Goal: Transaction & Acquisition: Purchase product/service

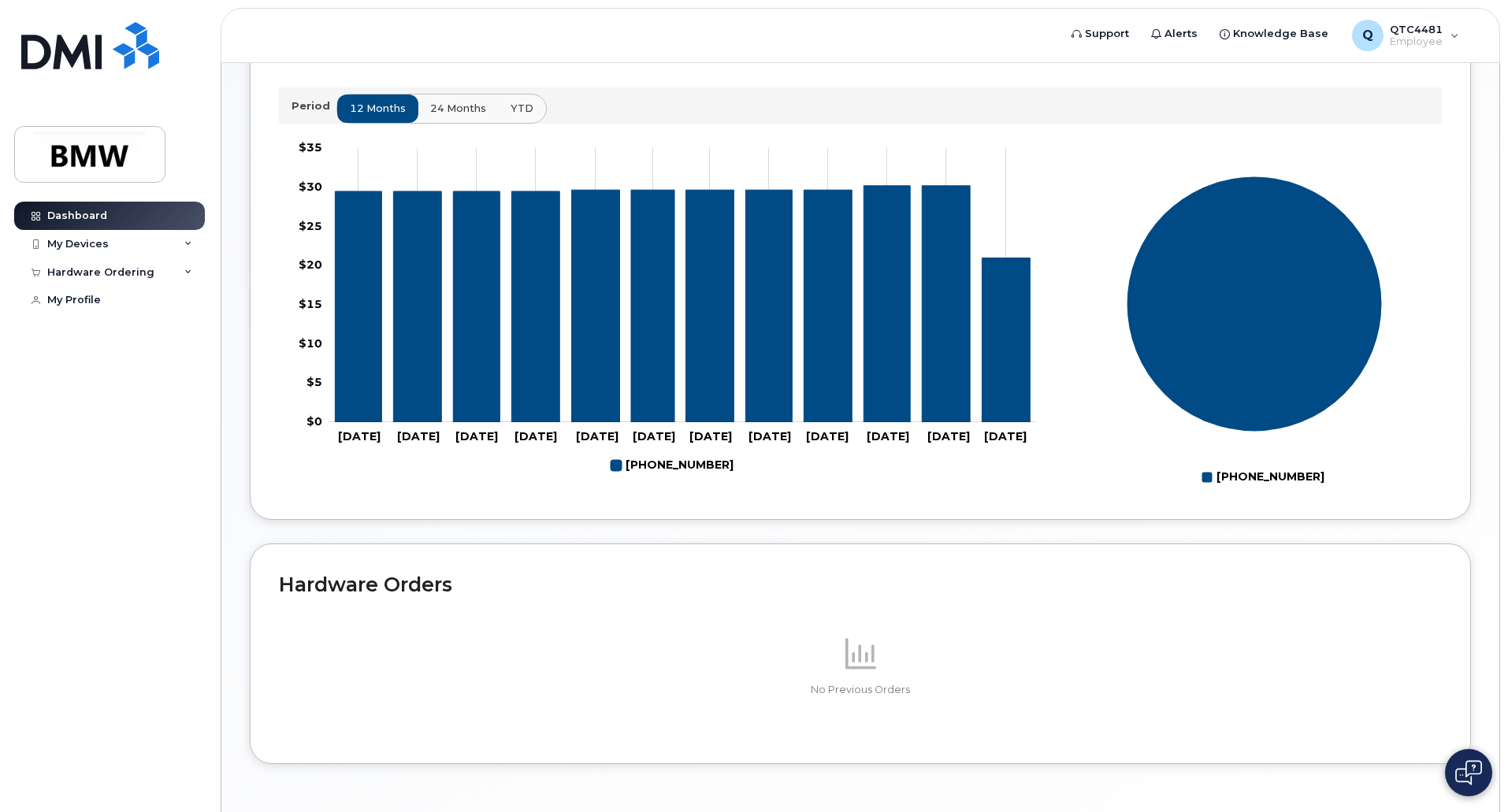
scroll to position [612, 0]
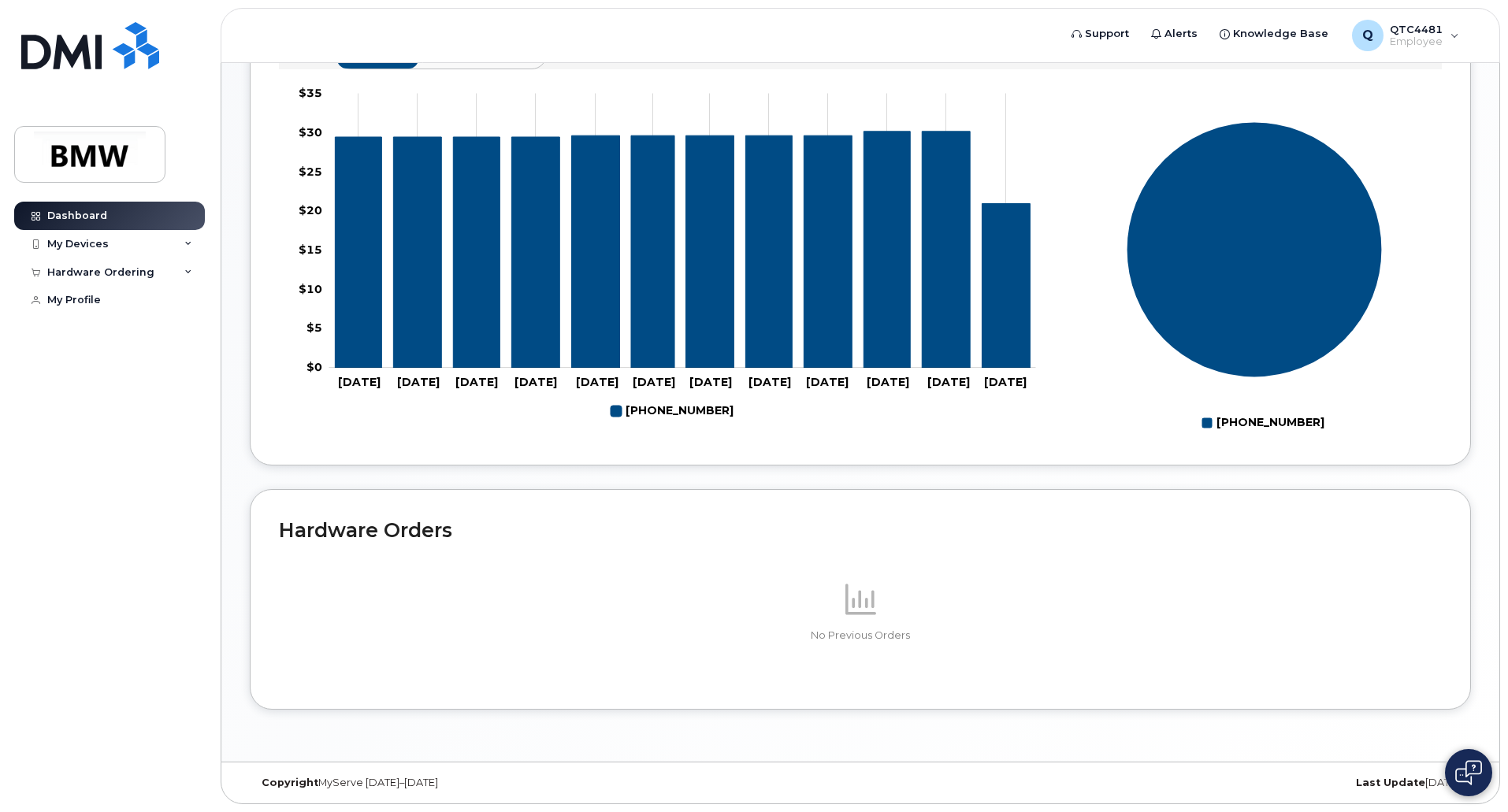
click at [862, 618] on span at bounding box center [860, 599] width 38 height 38
click at [161, 270] on div "Hardware Ordering" at bounding box center [109, 272] width 190 height 28
click at [145, 310] on link "New Order" at bounding box center [123, 301] width 163 height 30
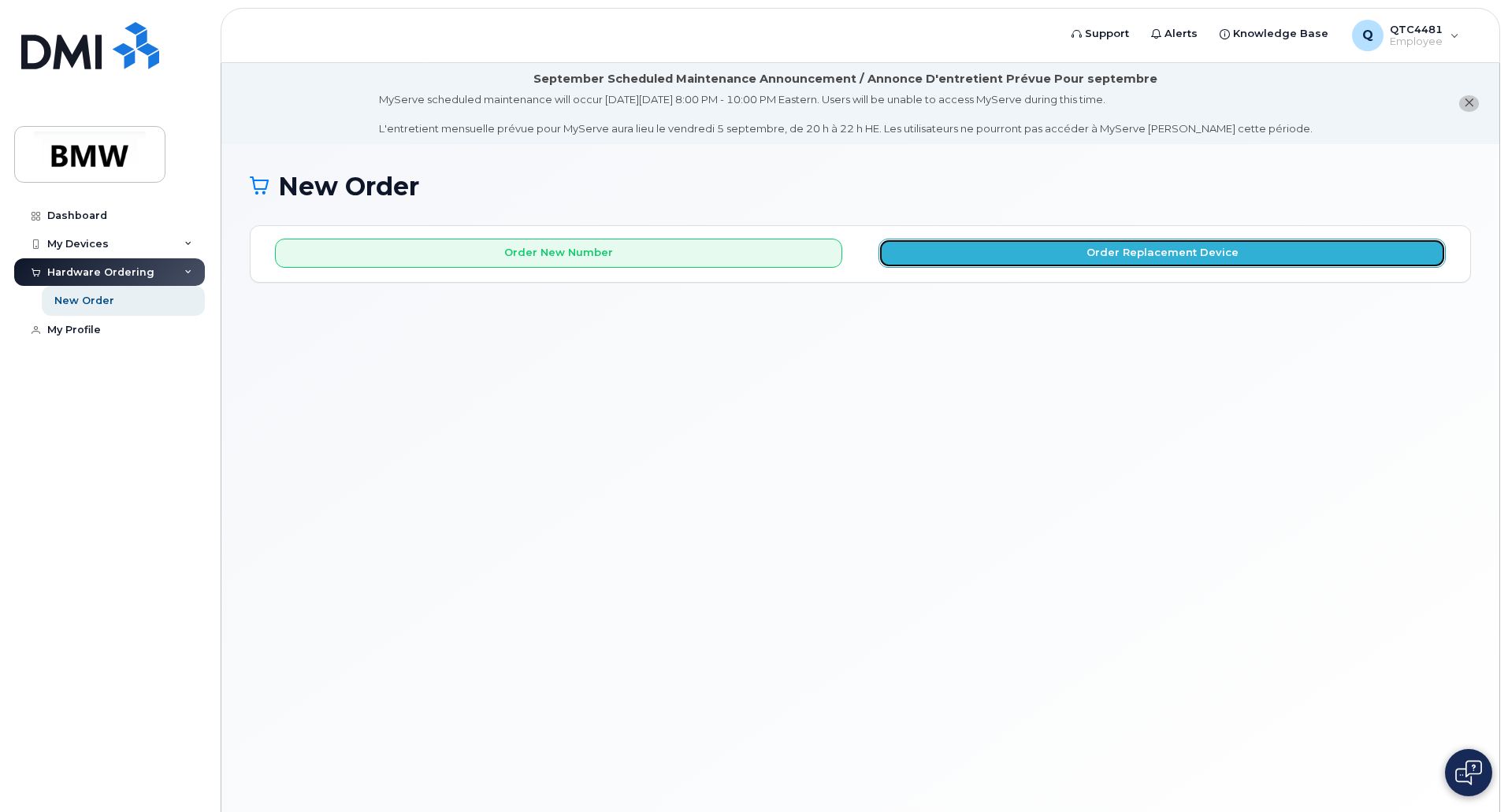
click at [1116, 255] on button "Order Replacement Device" at bounding box center [1161, 253] width 567 height 29
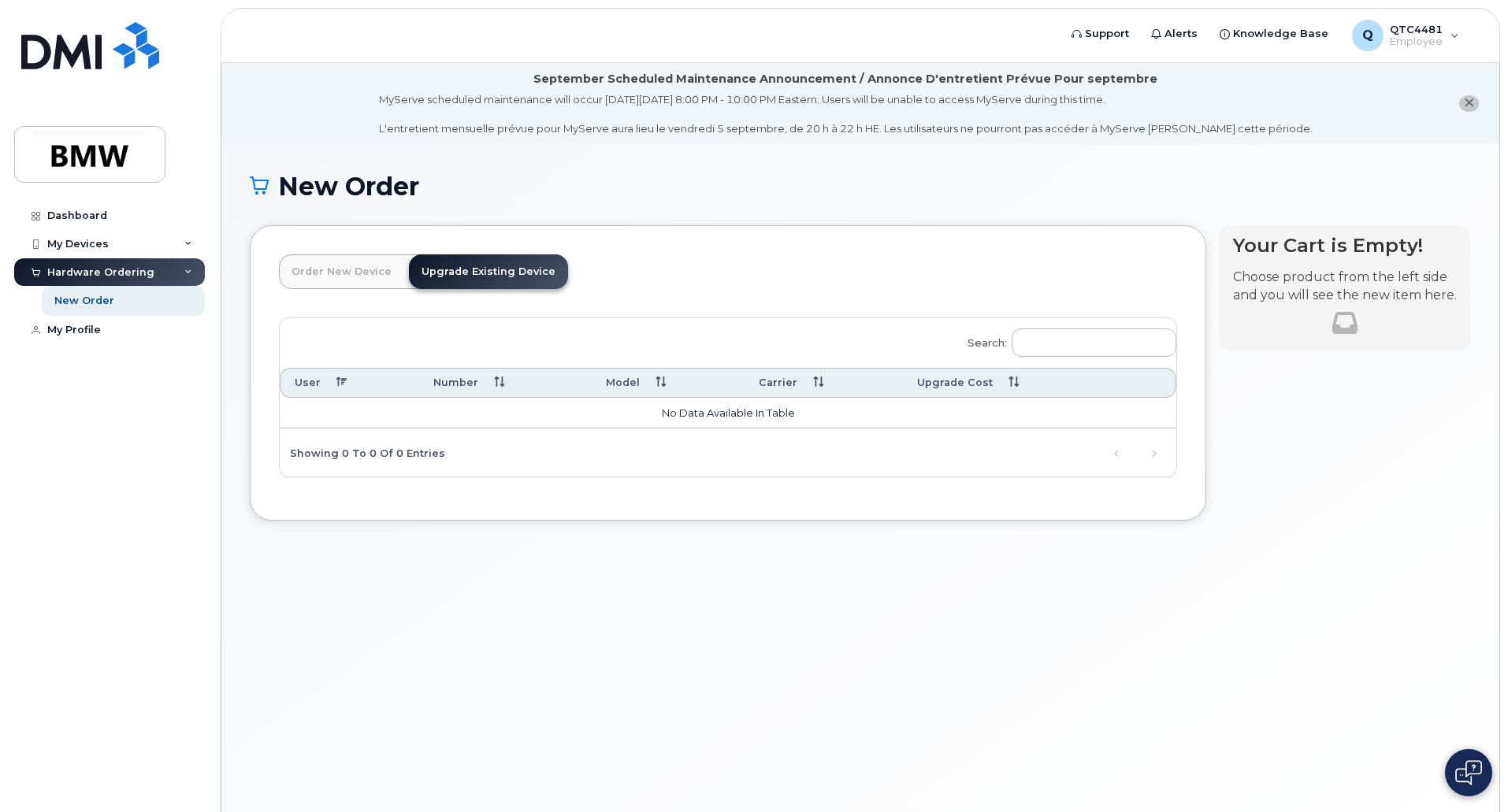
click at [309, 267] on link "Order New Device" at bounding box center [341, 272] width 125 height 34
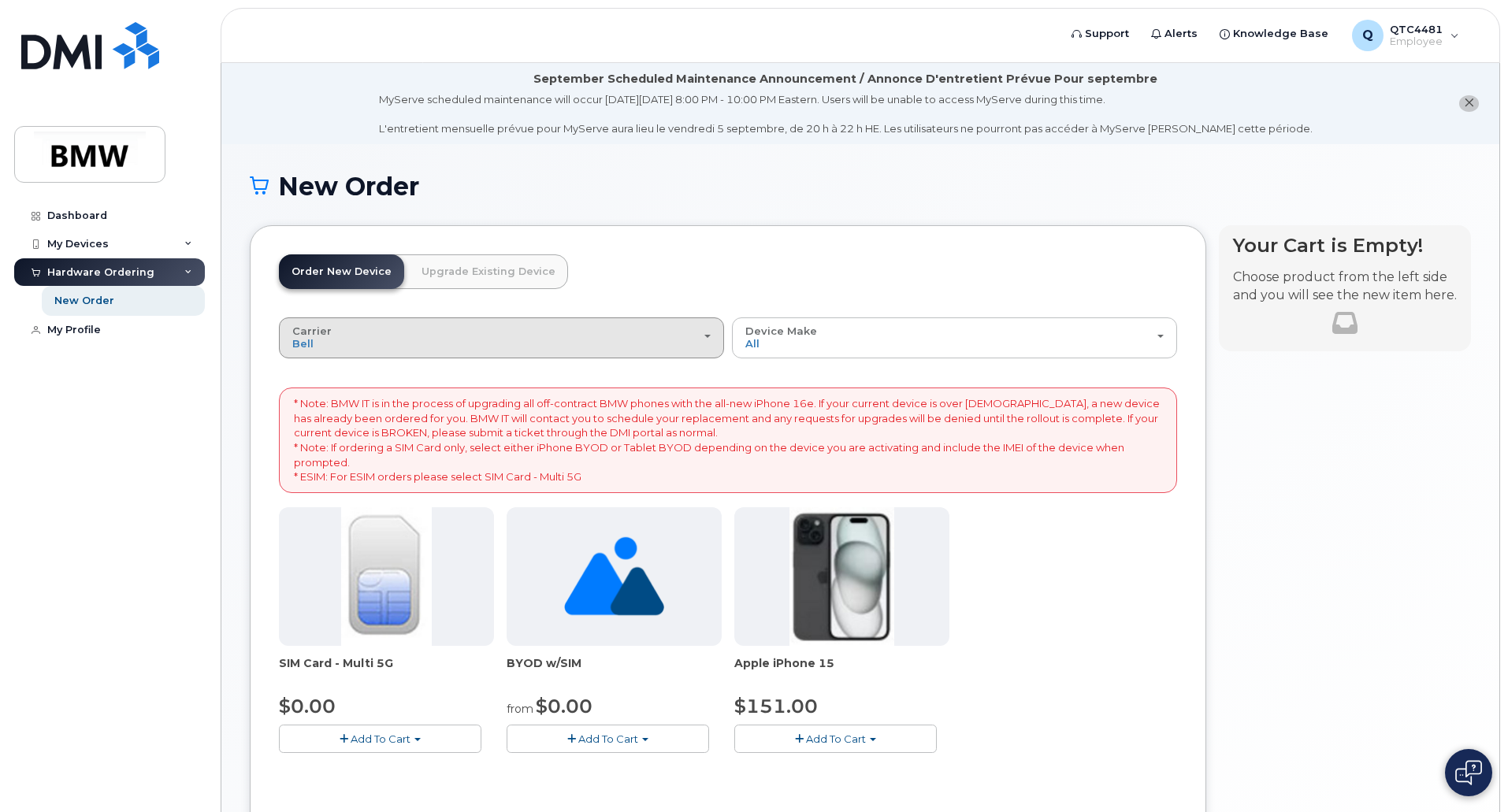
click at [606, 341] on div "Carrier Bell T-Mobile" at bounding box center [501, 338] width 418 height 25
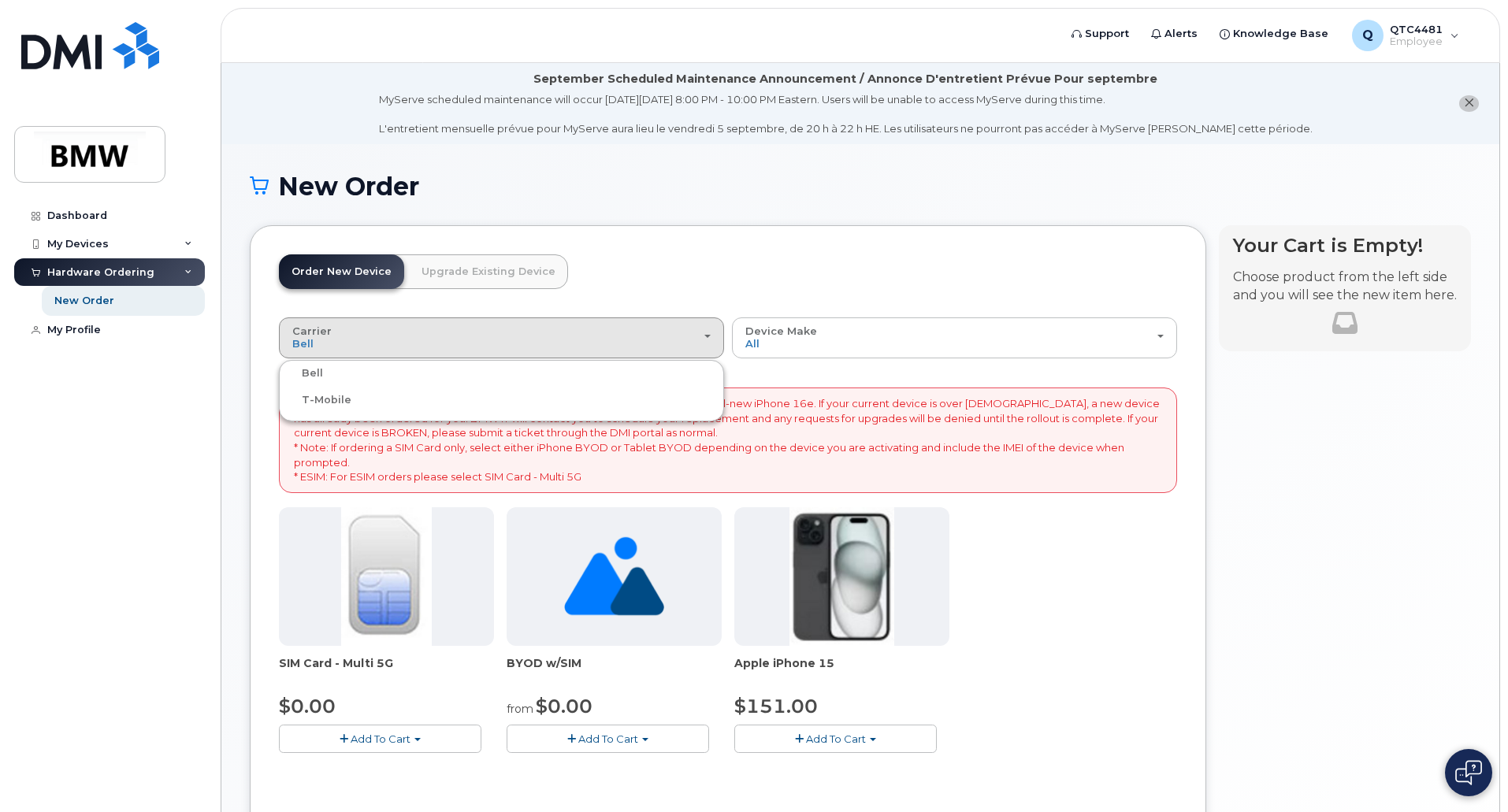
click at [505, 410] on ul "Bell T-Mobile" at bounding box center [501, 391] width 445 height 62
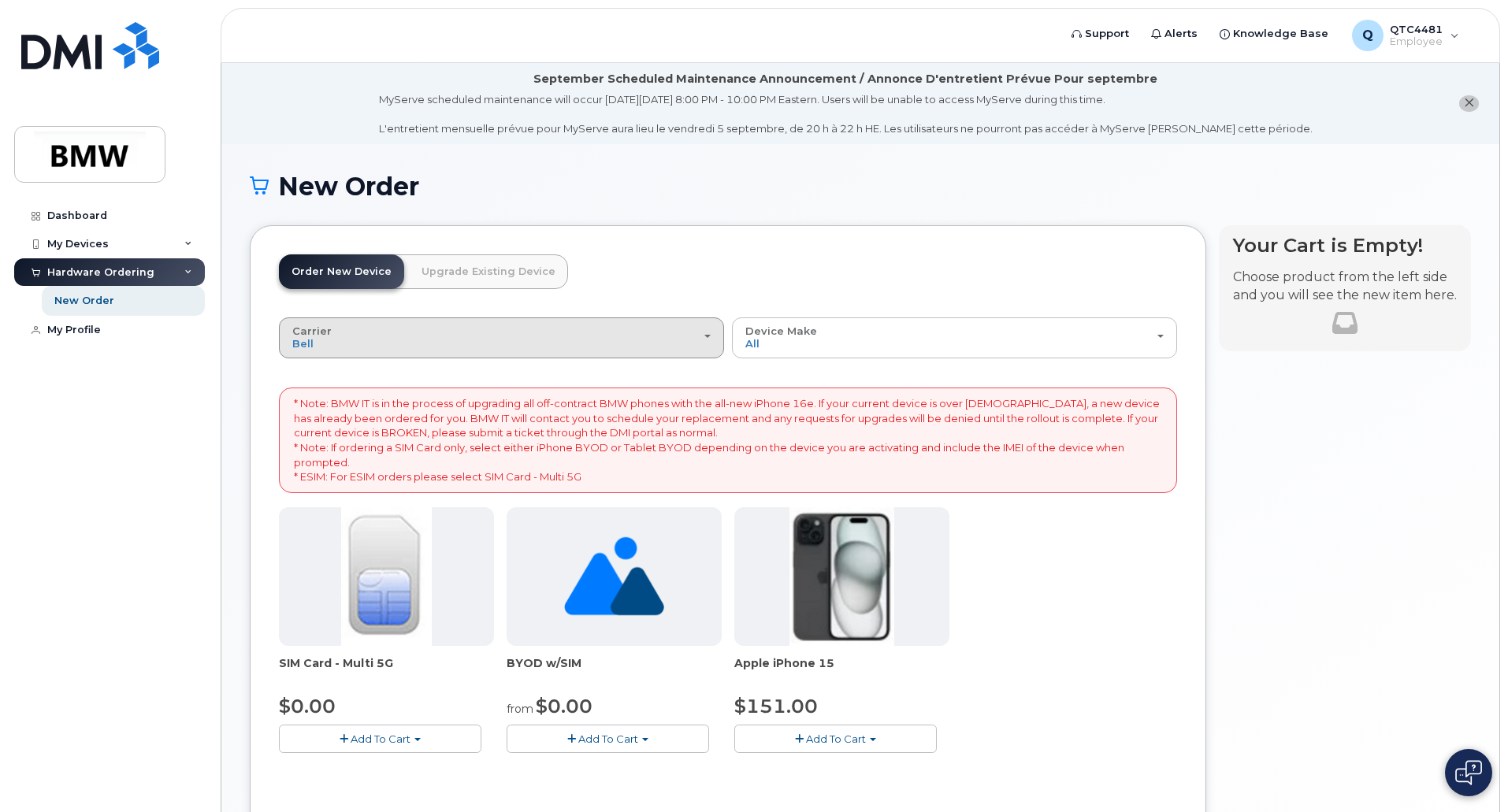
click at [363, 336] on div "Carrier Bell T-Mobile" at bounding box center [501, 338] width 418 height 25
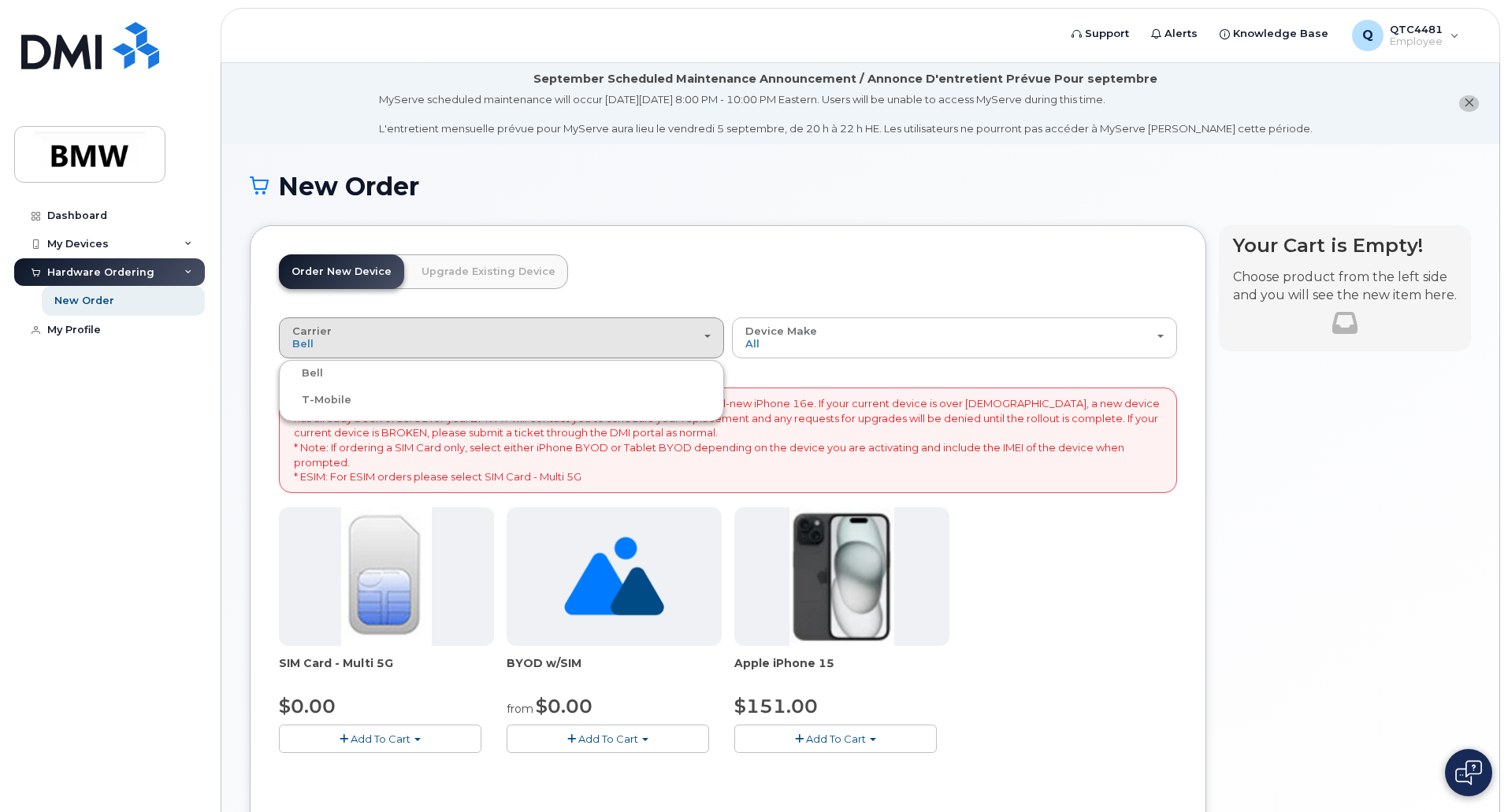
click at [340, 398] on label "T-Mobile" at bounding box center [317, 399] width 69 height 19
click at [0, 0] on input "T-Mobile" at bounding box center [0, 0] width 0 height 0
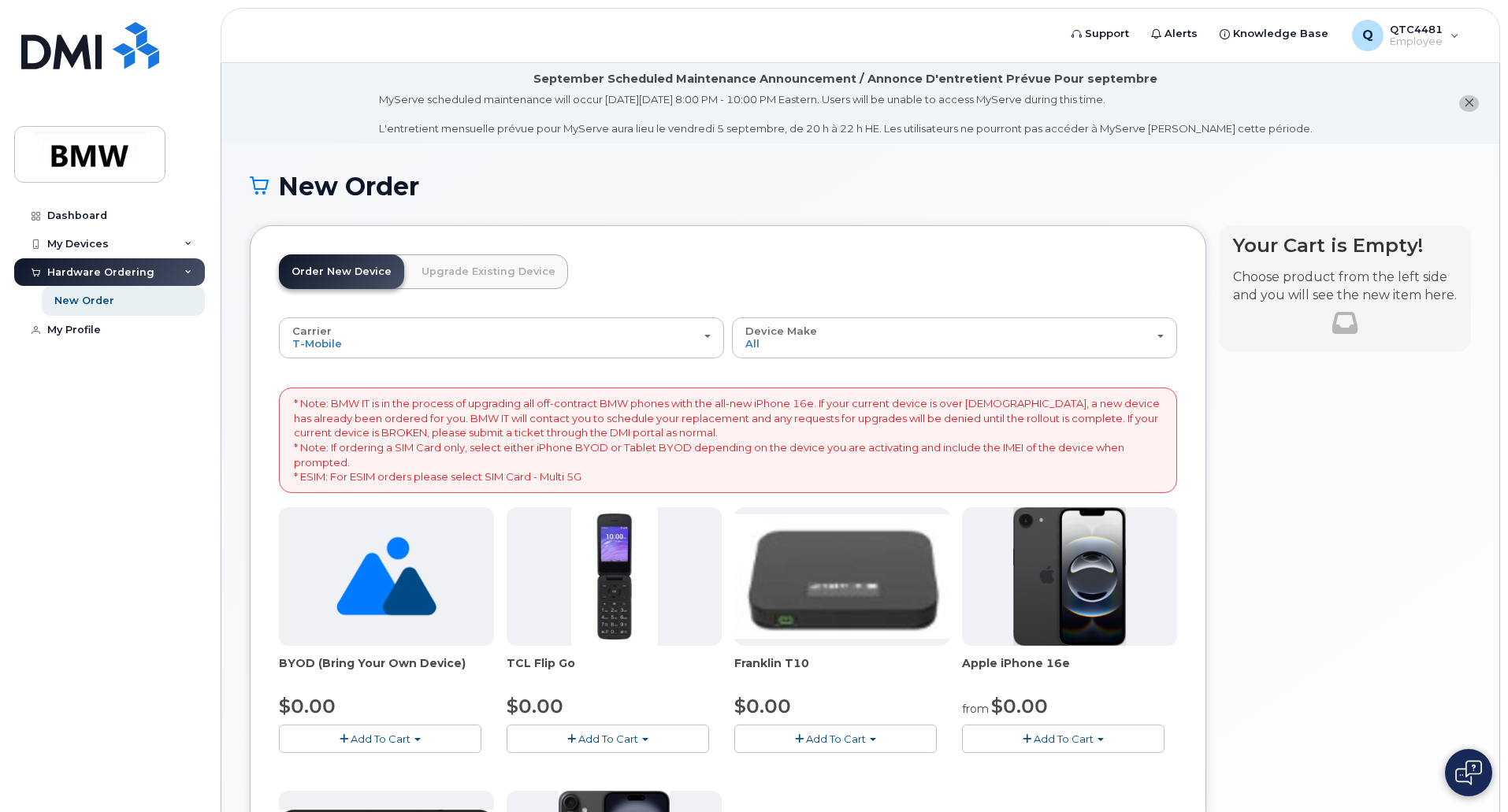
click at [199, 424] on div "Dashboard My Devices Add Device 864-577-2756 (Damian Garcia) Hardware Ordering …" at bounding box center [111, 495] width 195 height 586
click at [69, 209] on link "Dashboard" at bounding box center [109, 216] width 190 height 28
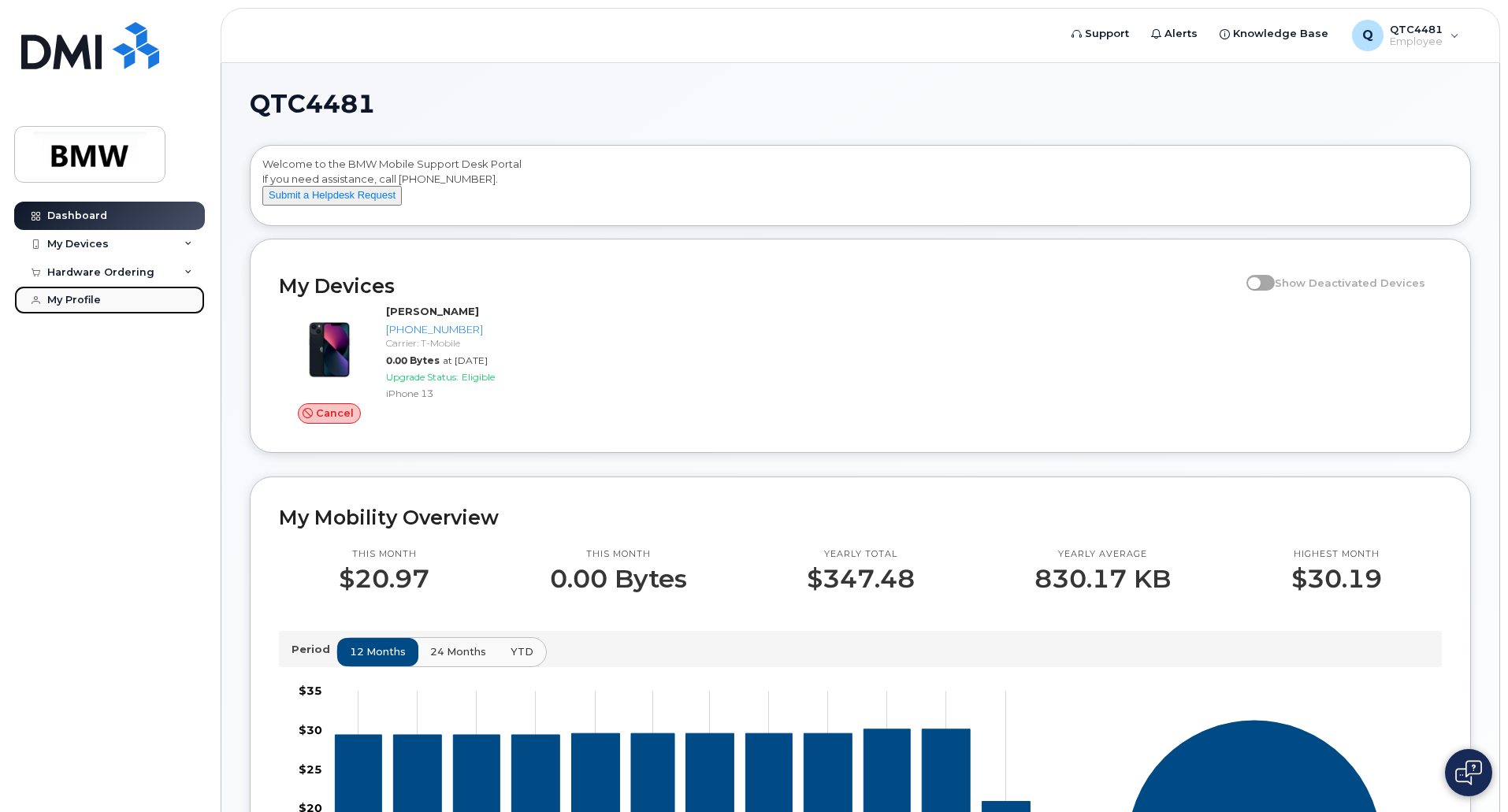
click at [78, 291] on link "My Profile" at bounding box center [109, 300] width 190 height 28
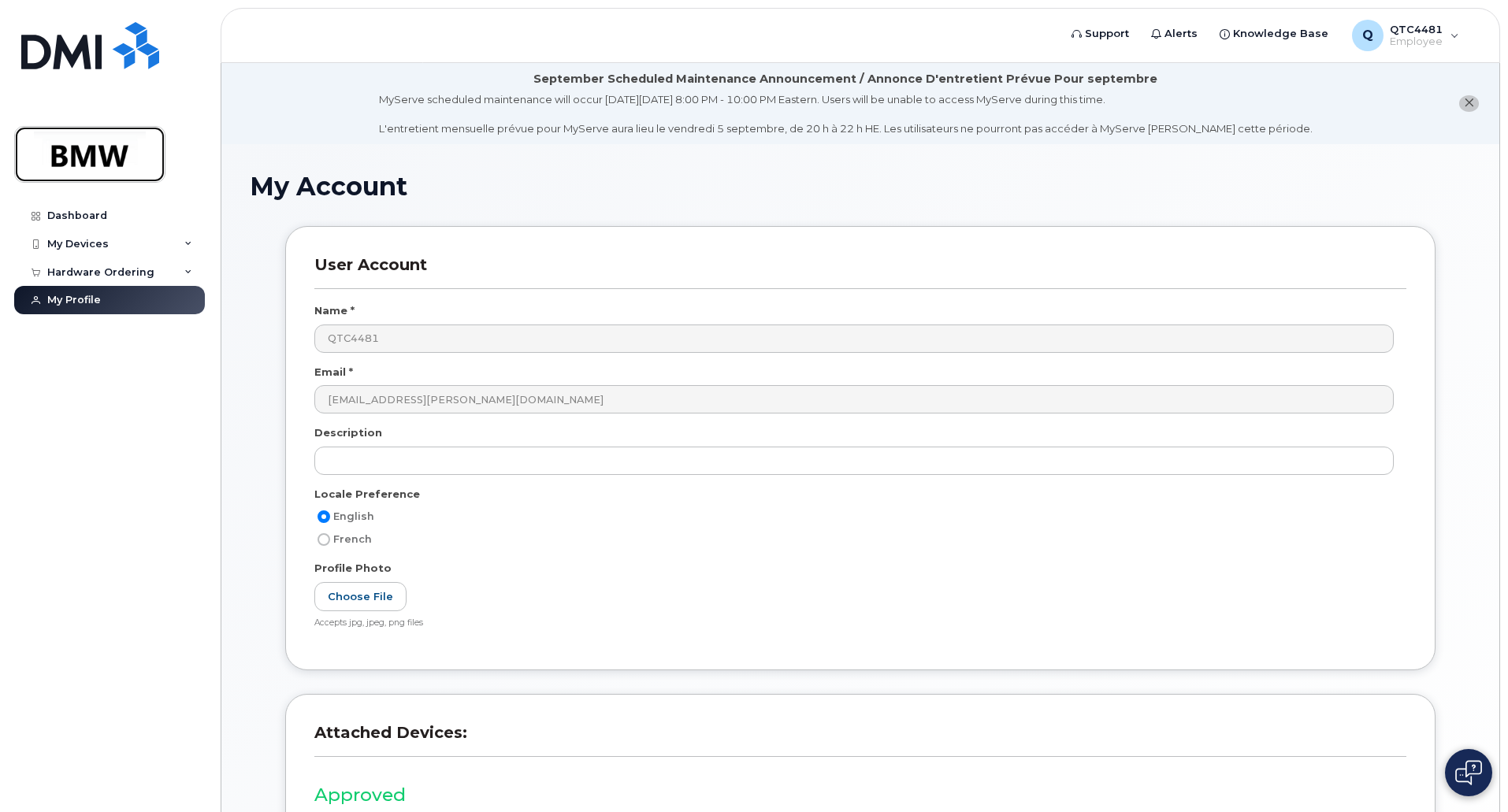
click at [67, 157] on img at bounding box center [90, 154] width 122 height 46
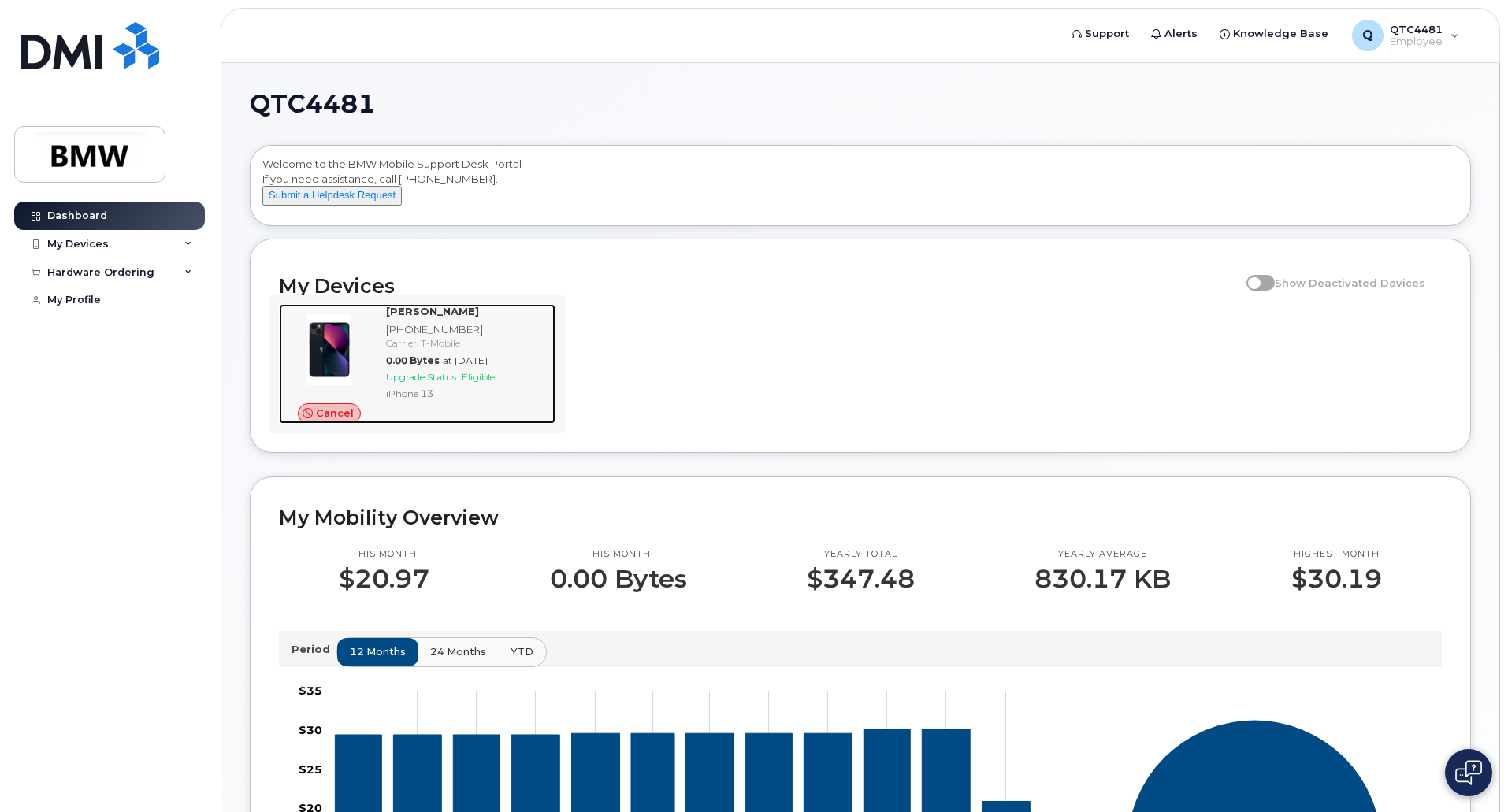
click at [444, 337] on div "[PHONE_NUMBER]" at bounding box center [467, 329] width 163 height 15
